Goal: Task Accomplishment & Management: Use online tool/utility

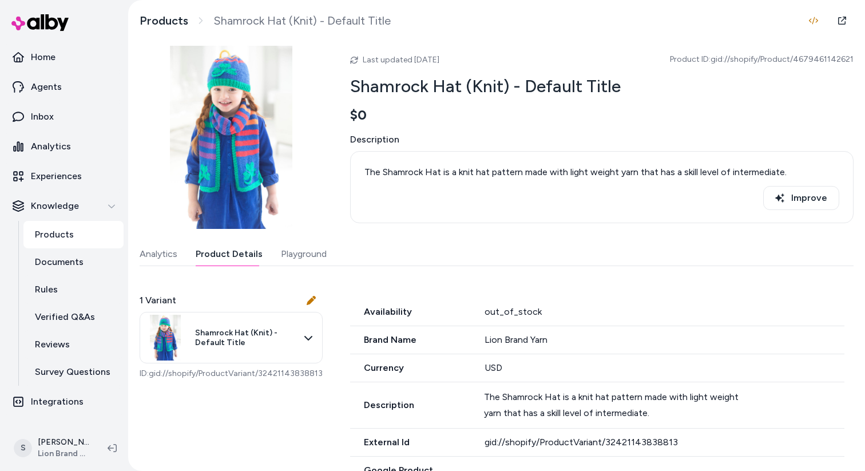
scroll to position [245, 0]
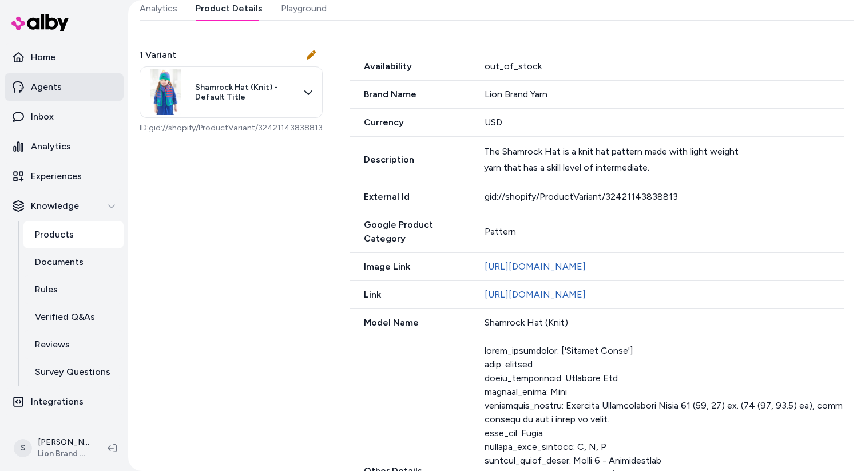
click at [81, 92] on link "Agents" at bounding box center [64, 86] width 119 height 27
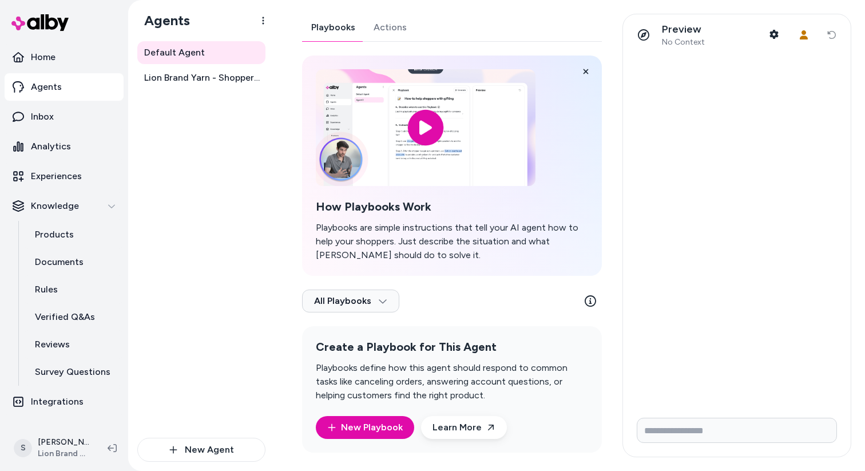
click at [373, 27] on link "Actions" at bounding box center [389, 27] width 51 height 27
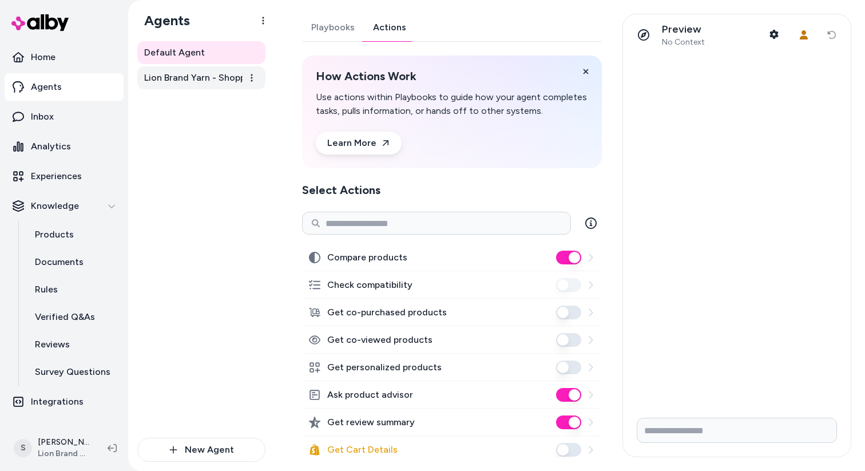
click at [198, 83] on span "Lion Brand Yarn - Shopper Assistant" at bounding box center [202, 78] width 117 height 14
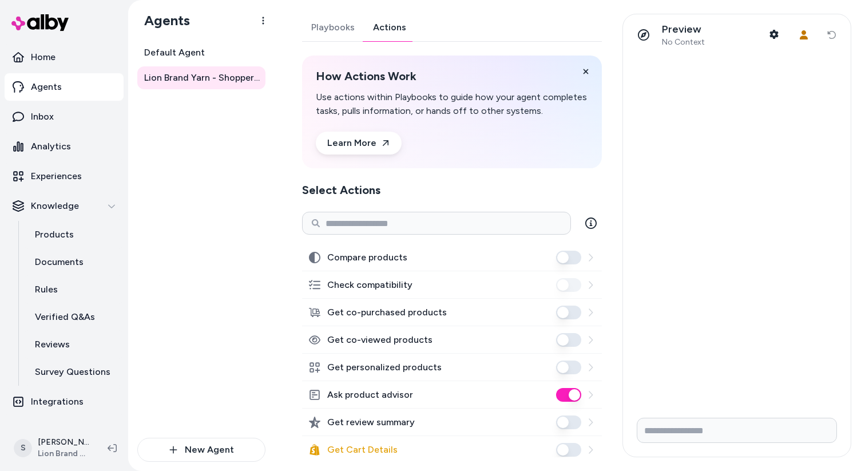
click at [398, 30] on link "Actions" at bounding box center [389, 27] width 51 height 27
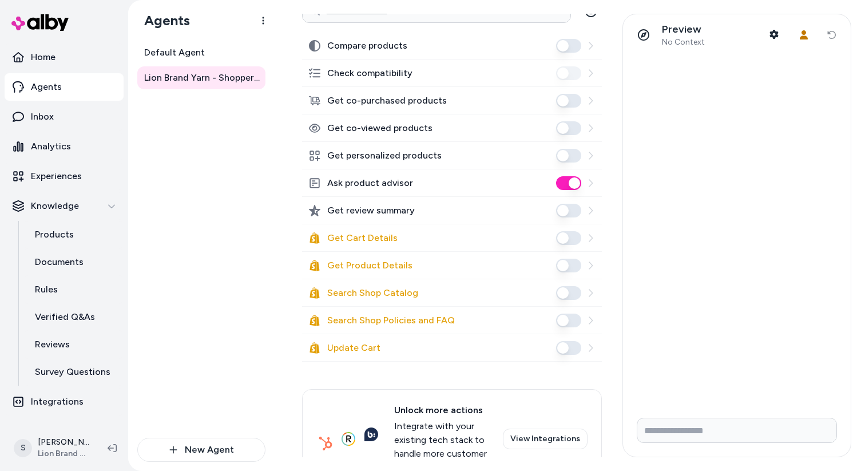
scroll to position [257, 0]
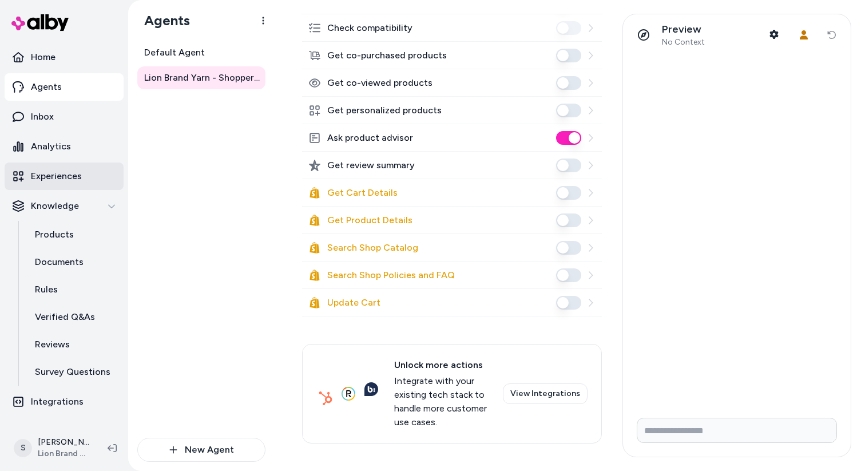
click at [59, 178] on p "Experiences" at bounding box center [56, 176] width 51 height 14
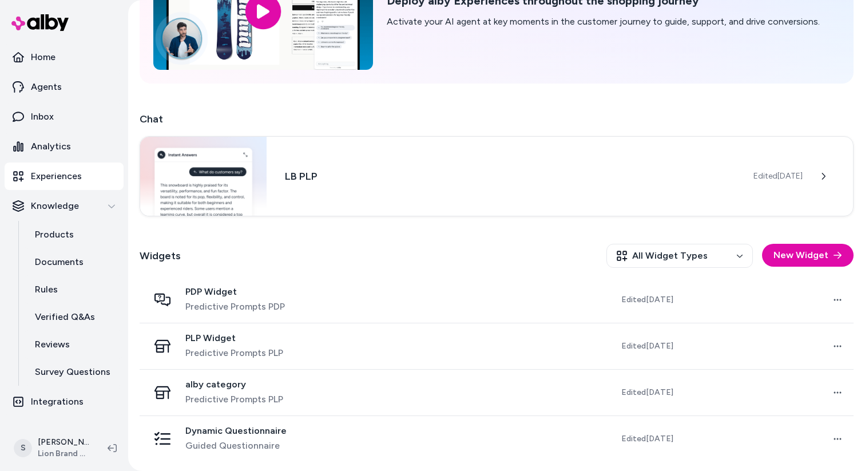
scroll to position [109, 0]
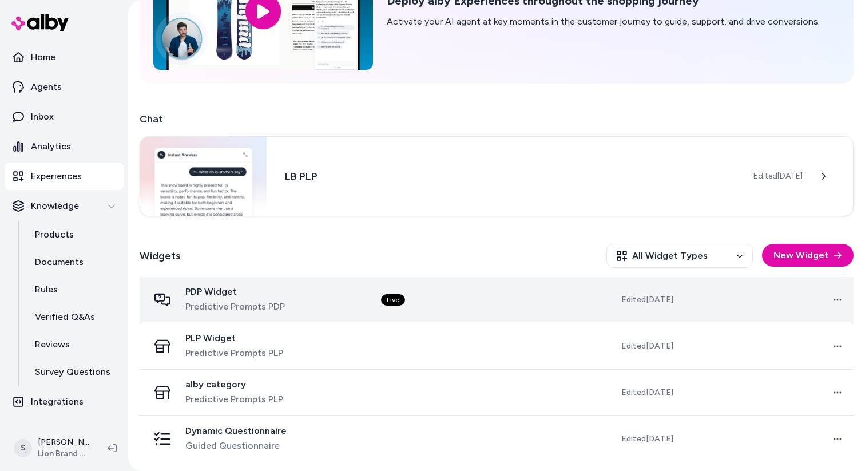
click at [294, 284] on td "PDP Widget Predictive Prompts PDP" at bounding box center [256, 300] width 232 height 46
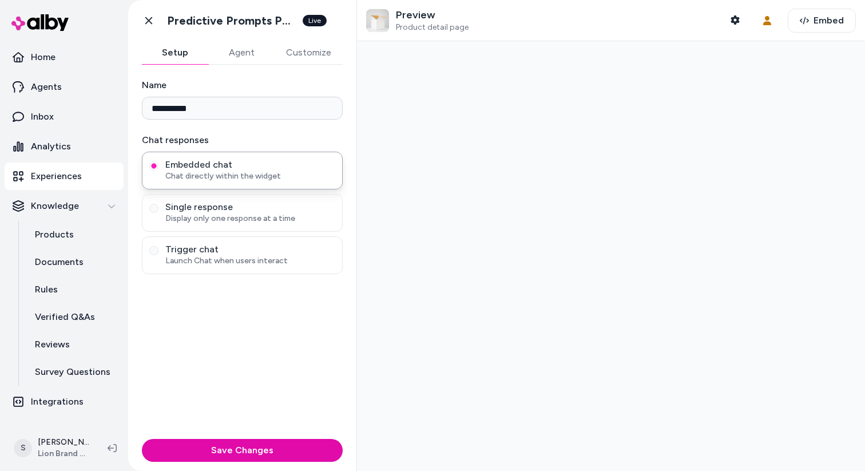
click at [234, 41] on button "Agent" at bounding box center [241, 52] width 66 height 23
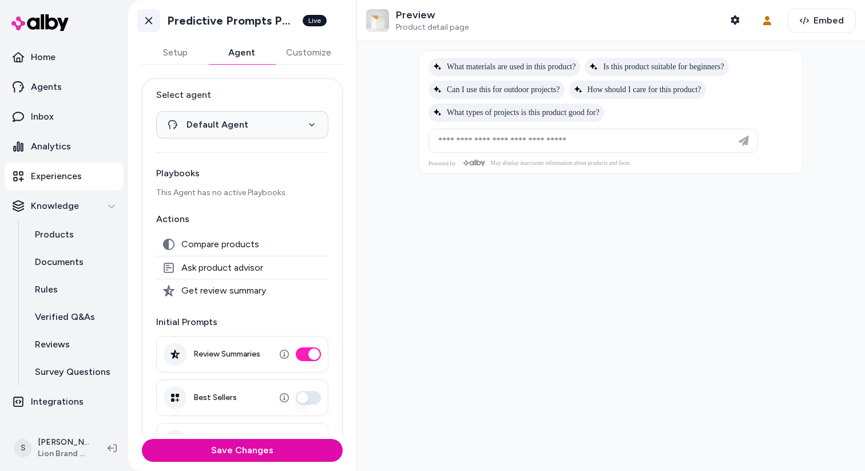
click at [147, 22] on icon at bounding box center [148, 20] width 7 height 7
